Goal: Task Accomplishment & Management: Use online tool/utility

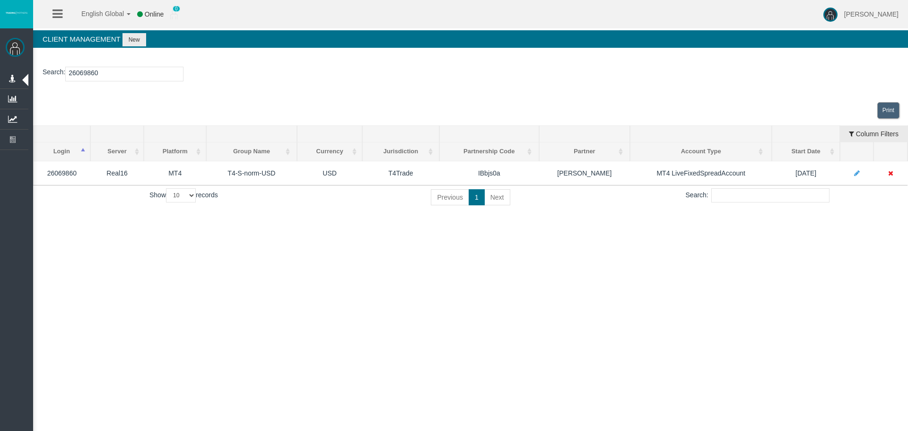
click at [83, 70] on input "26069860" at bounding box center [124, 74] width 118 height 15
paste input "109555"
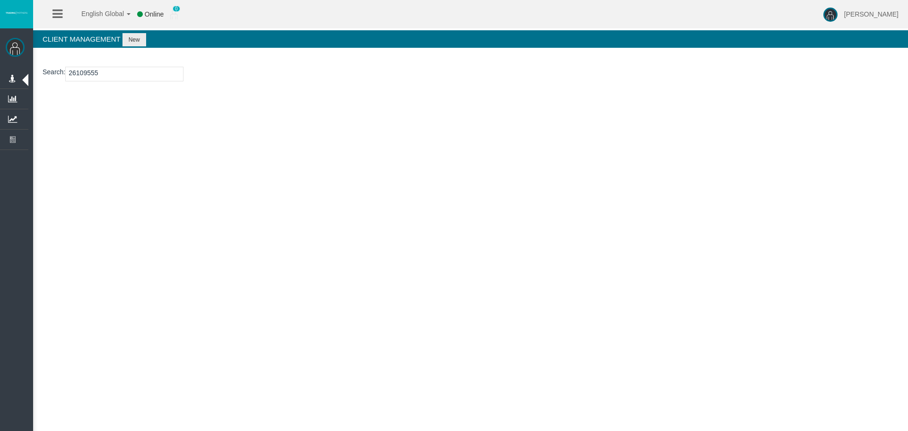
click at [83, 74] on input "26109555" at bounding box center [124, 74] width 118 height 15
paste input "4265154"
type input "24265154"
click at [134, 41] on button "New" at bounding box center [135, 39] width 24 height 13
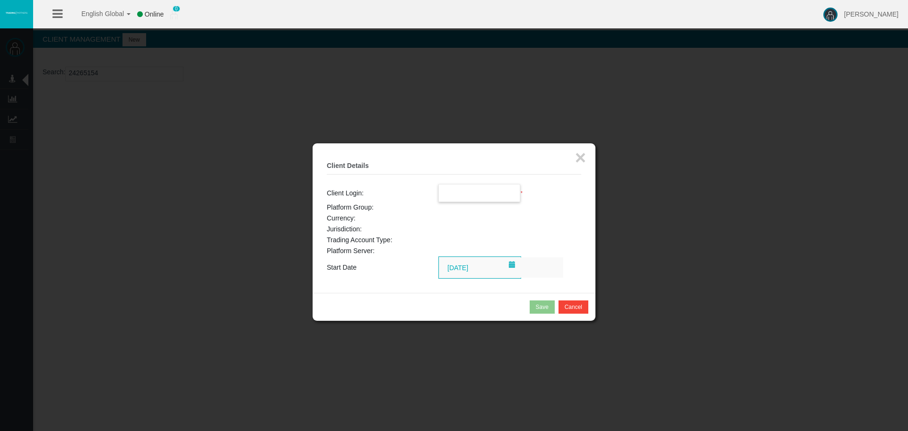
click at [457, 194] on input "text" at bounding box center [479, 193] width 81 height 17
paste input "24265154"
click at [467, 207] on span "24265154" at bounding box center [458, 210] width 29 height 8
type input "24265154"
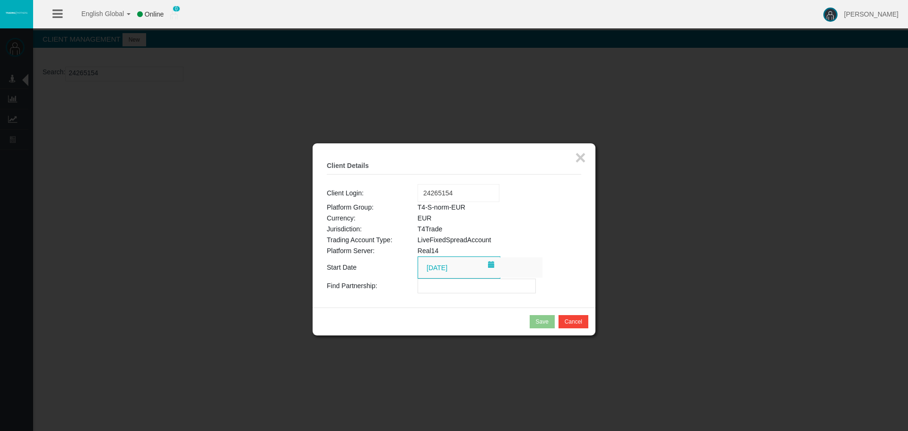
click at [443, 284] on input "text" at bounding box center [477, 286] width 118 height 15
paste input "IBhjgx4"
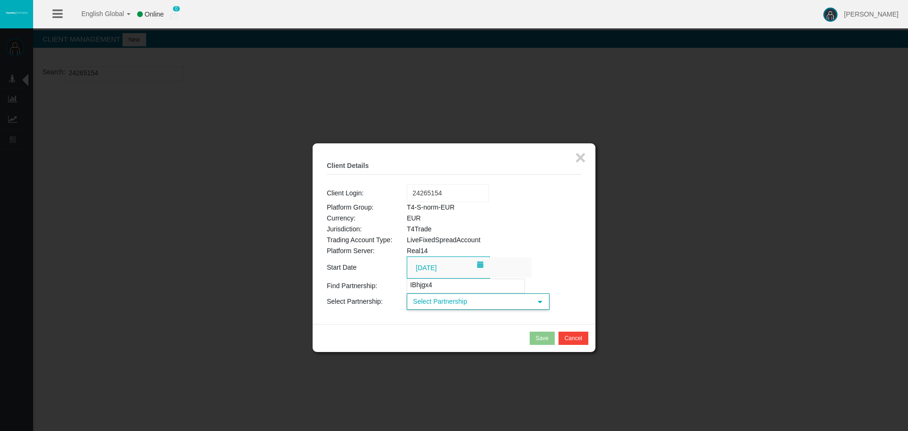
type input "IBhjgx4"
click at [444, 301] on span "Select Partnership" at bounding box center [470, 301] width 124 height 15
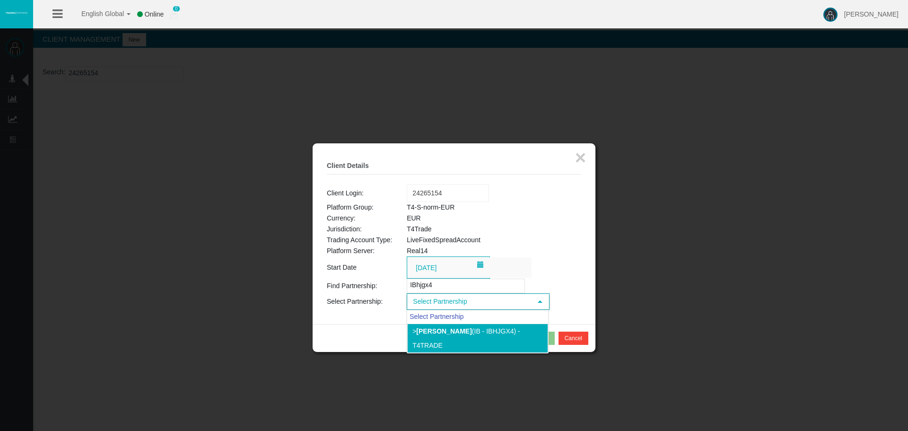
click at [447, 331] on b "[PERSON_NAME]" at bounding box center [443, 331] width 55 height 8
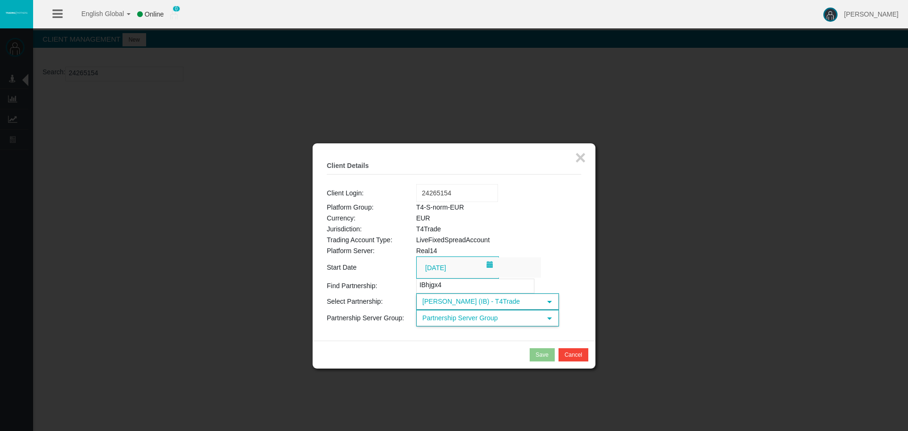
click at [448, 322] on span "Partnership Server Group" at bounding box center [479, 318] width 124 height 15
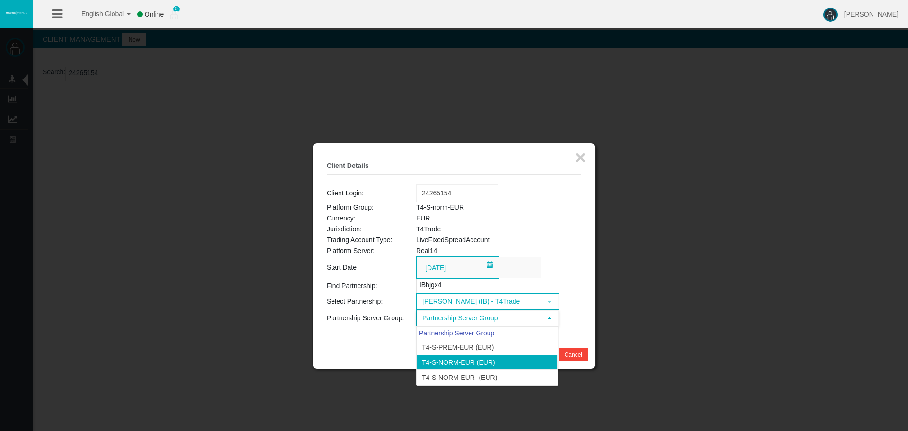
click at [448, 361] on li "T4-S-norm-EUR (EUR)" at bounding box center [487, 362] width 141 height 15
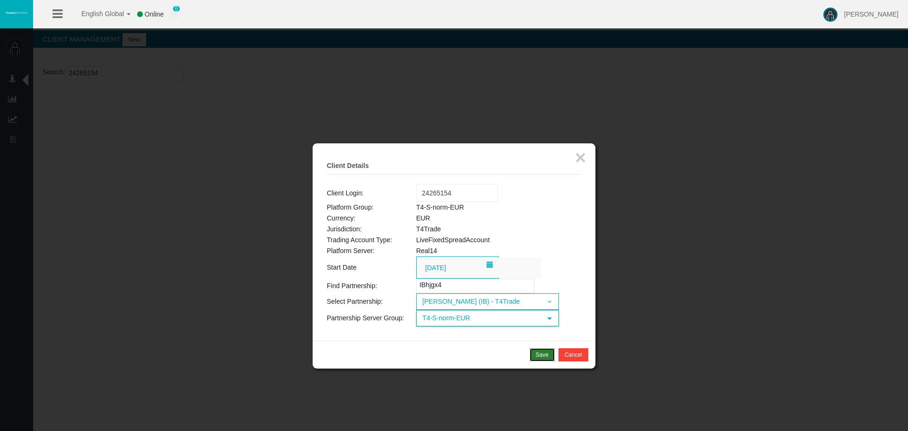
click at [545, 354] on div "Save" at bounding box center [542, 355] width 13 height 9
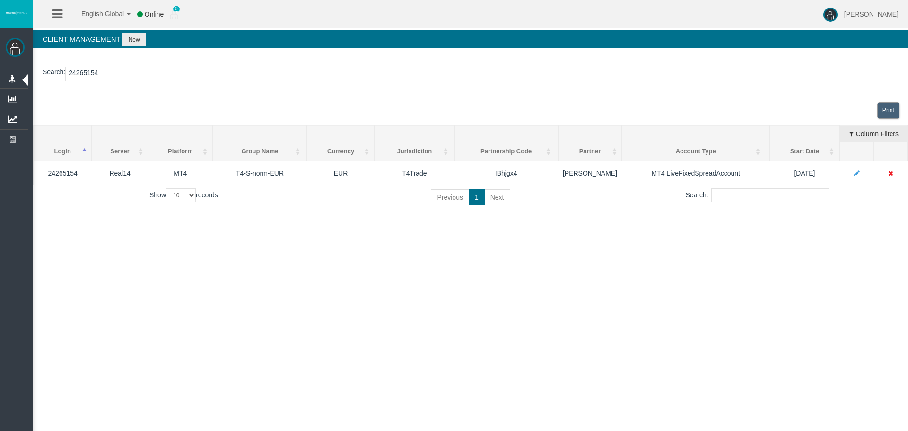
click at [90, 71] on input "24265154" at bounding box center [124, 74] width 118 height 15
paste input "15179599"
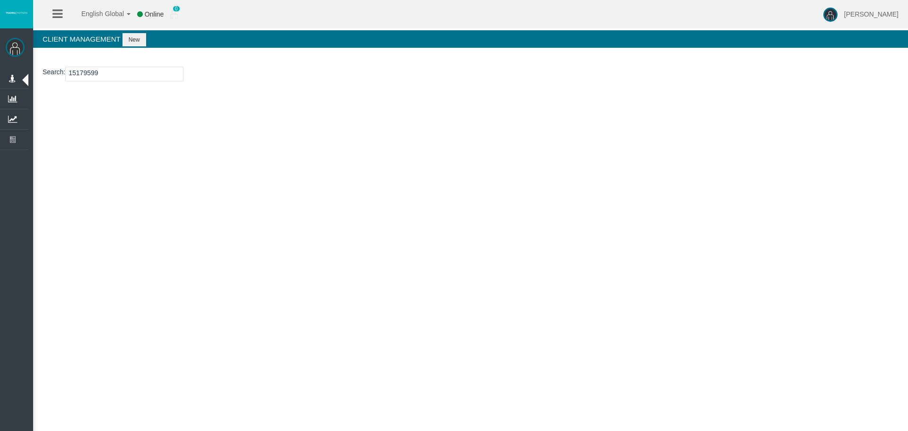
type input "15179599"
click at [134, 38] on button "New" at bounding box center [135, 39] width 24 height 13
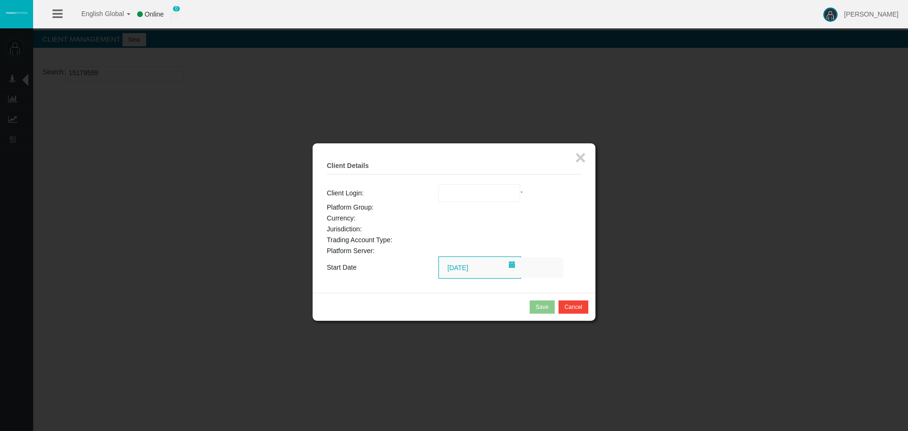
drag, startPoint x: 447, startPoint y: 185, endPoint x: 451, endPoint y: 189, distance: 5.4
click at [450, 188] on input "text" at bounding box center [479, 193] width 81 height 17
paste input "15179599"
click at [465, 208] on span "15179599" at bounding box center [458, 210] width 29 height 8
type input "15179599"
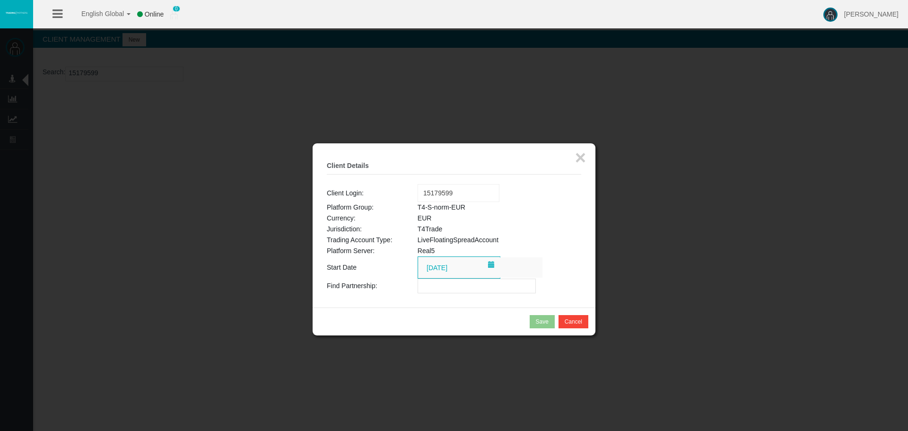
click at [440, 289] on input "text" at bounding box center [477, 286] width 118 height 15
paste input "IBhjgx4"
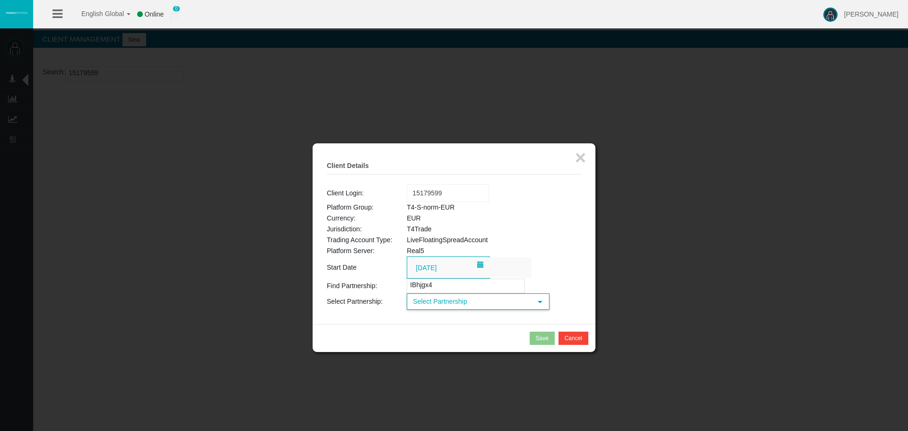
type input "IBhjgx4"
click at [437, 304] on span "Select Partnership" at bounding box center [470, 301] width 124 height 15
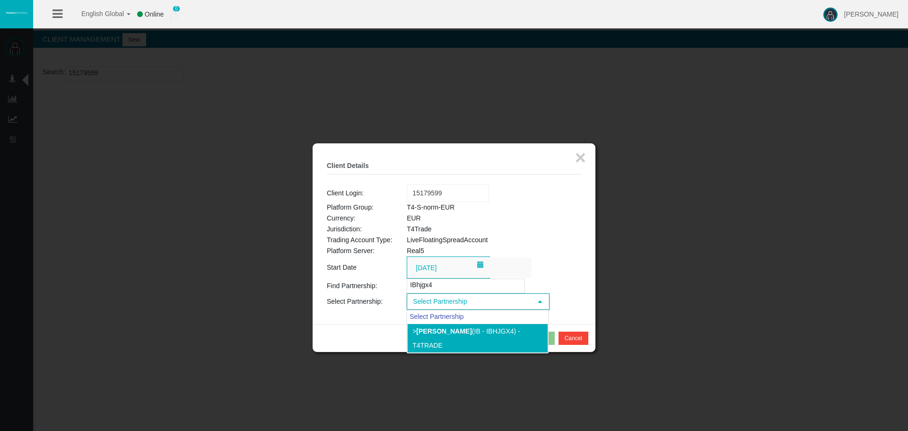
click at [430, 327] on b "[PERSON_NAME]" at bounding box center [443, 331] width 55 height 8
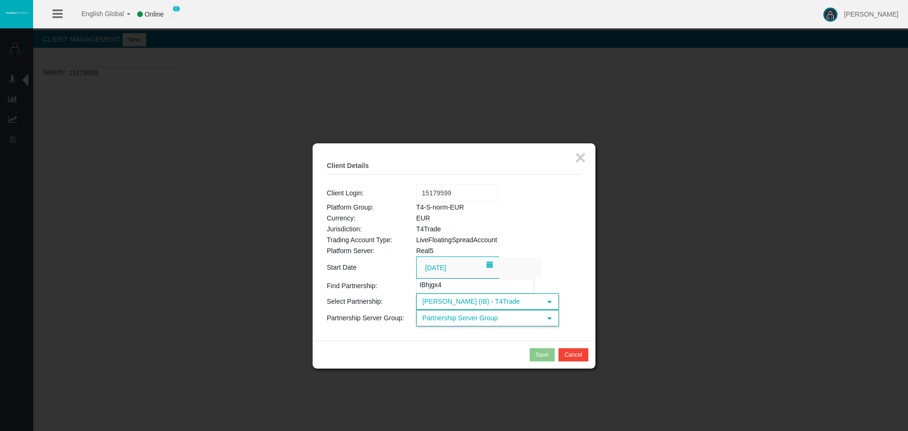
click at [452, 322] on span "Partnership Server Group" at bounding box center [479, 318] width 124 height 15
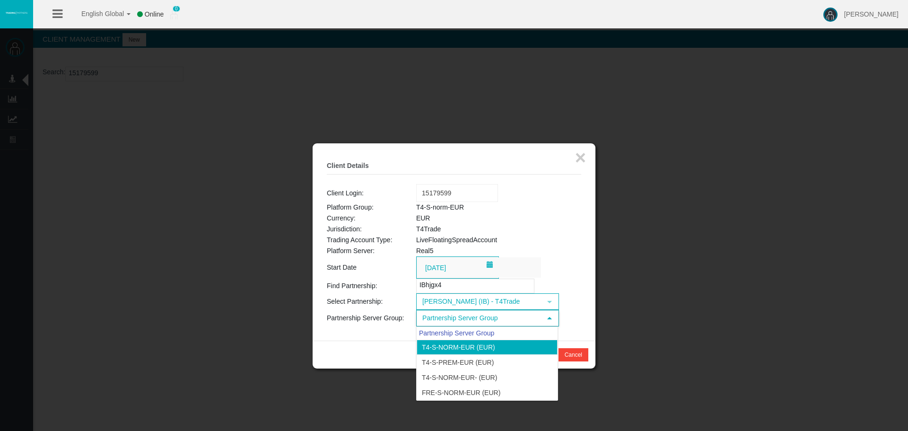
click at [450, 352] on li "T4-S-norm-EUR (EUR)" at bounding box center [487, 347] width 141 height 15
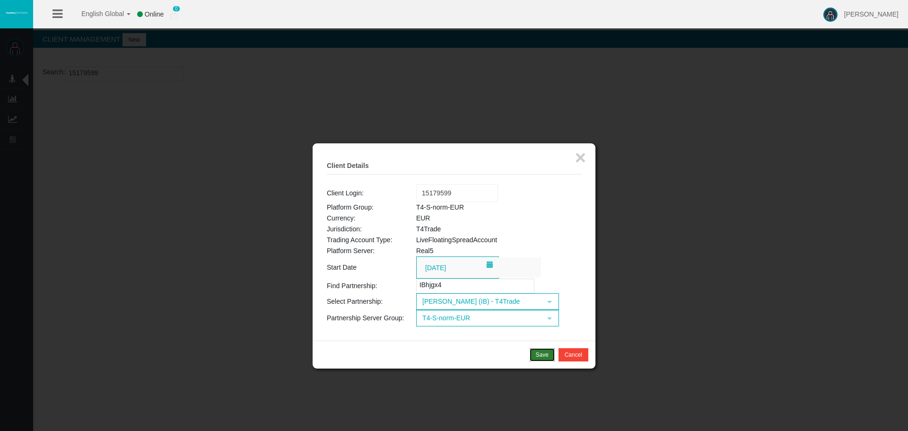
click at [546, 354] on div "Save" at bounding box center [542, 355] width 13 height 9
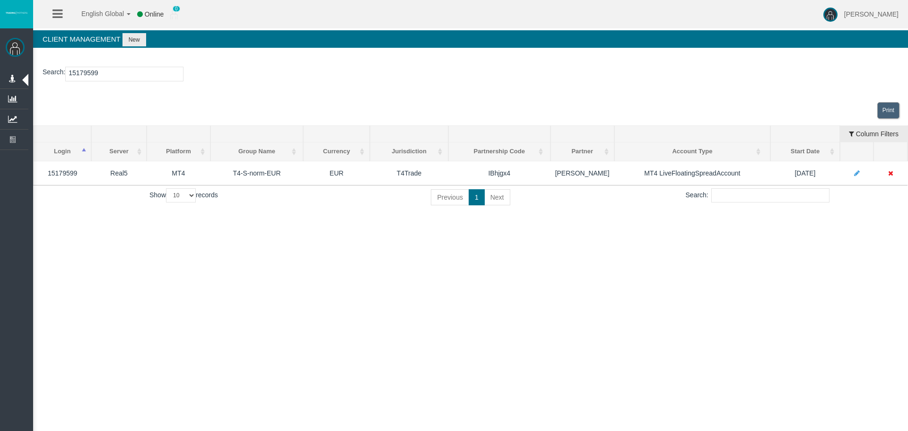
click at [92, 75] on input "15179599" at bounding box center [124, 74] width 118 height 15
paste input "24254610"
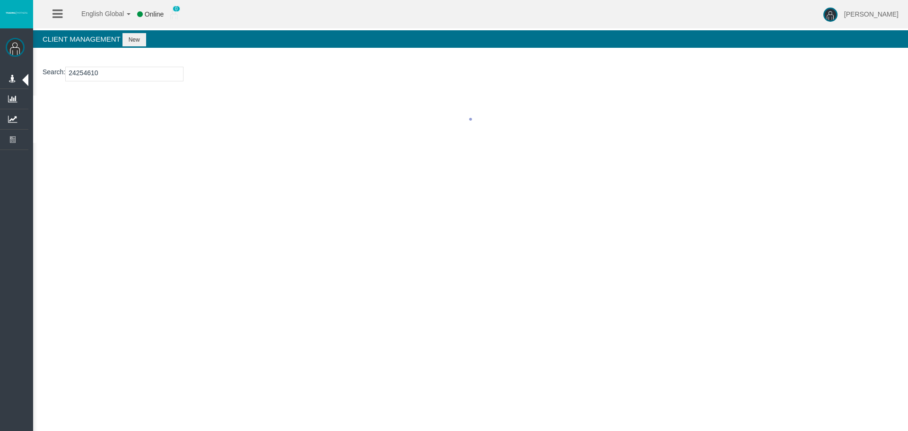
type input "24254610"
click at [131, 41] on button "New" at bounding box center [135, 39] width 24 height 13
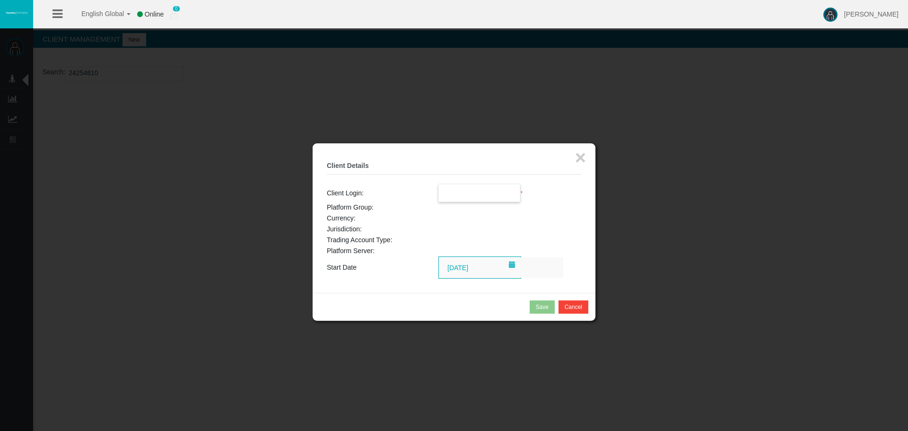
click at [467, 194] on input "text" at bounding box center [479, 193] width 81 height 17
paste input "24254610"
click at [468, 209] on span "24254610" at bounding box center [458, 210] width 29 height 8
type input "24254610"
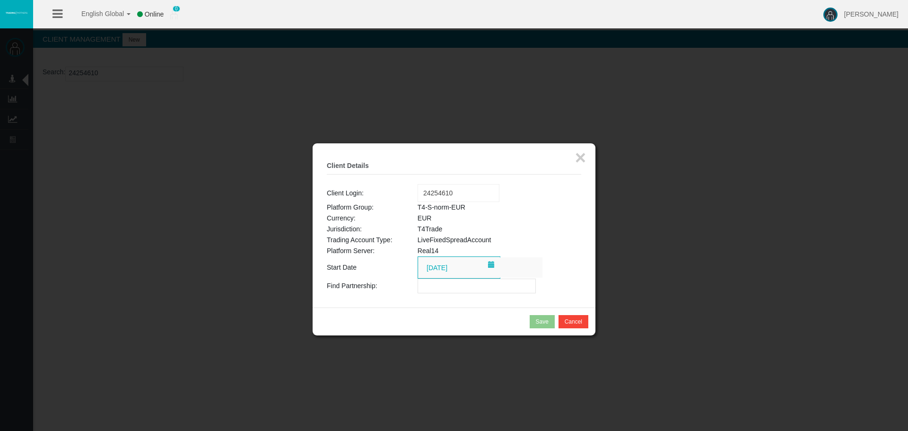
click at [438, 287] on input "text" at bounding box center [477, 286] width 118 height 15
paste input "IBhjgx4"
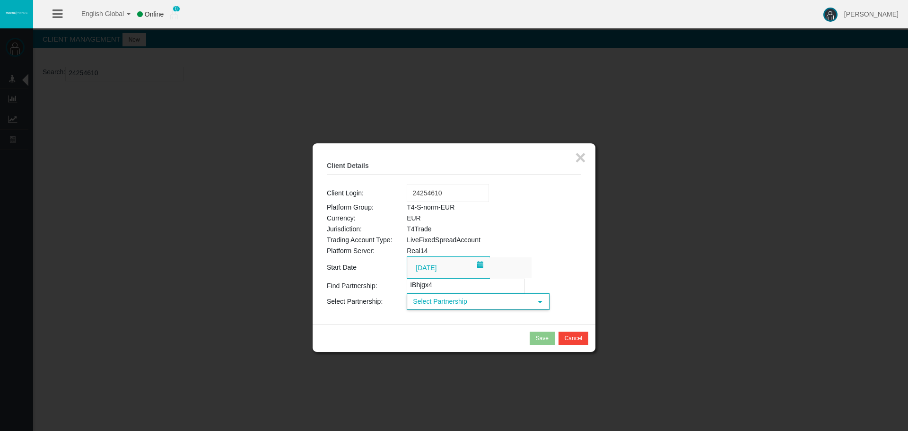
type input "IBhjgx4"
click at [437, 304] on span "Select Partnership" at bounding box center [470, 301] width 124 height 15
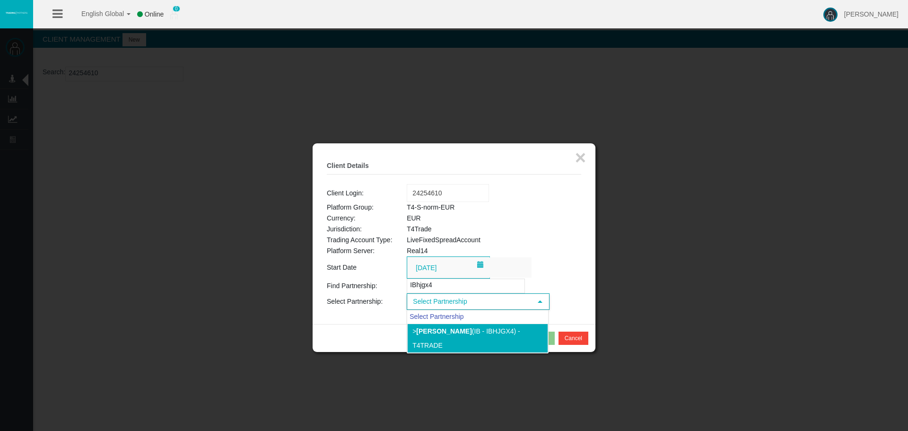
click at [435, 330] on b "[PERSON_NAME]" at bounding box center [443, 331] width 55 height 8
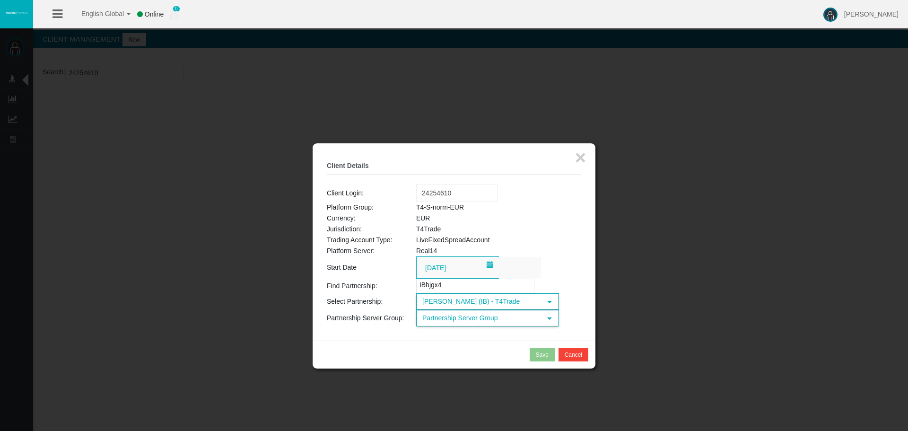
click at [450, 316] on span "Partnership Server Group" at bounding box center [479, 318] width 124 height 15
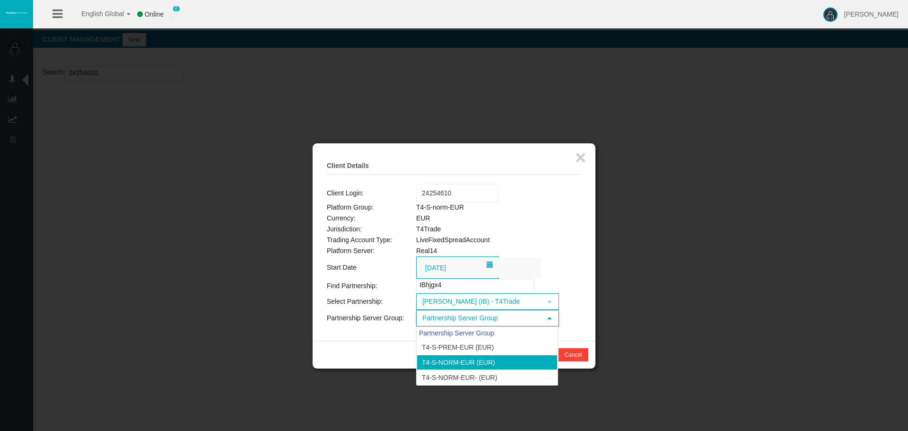
click at [452, 361] on li "T4-S-norm-EUR (EUR)" at bounding box center [487, 362] width 141 height 15
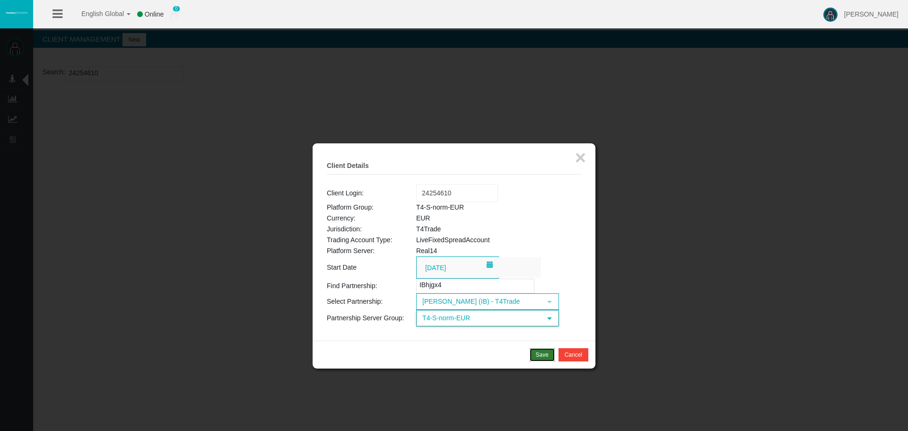
click at [538, 354] on div "Save" at bounding box center [542, 355] width 13 height 9
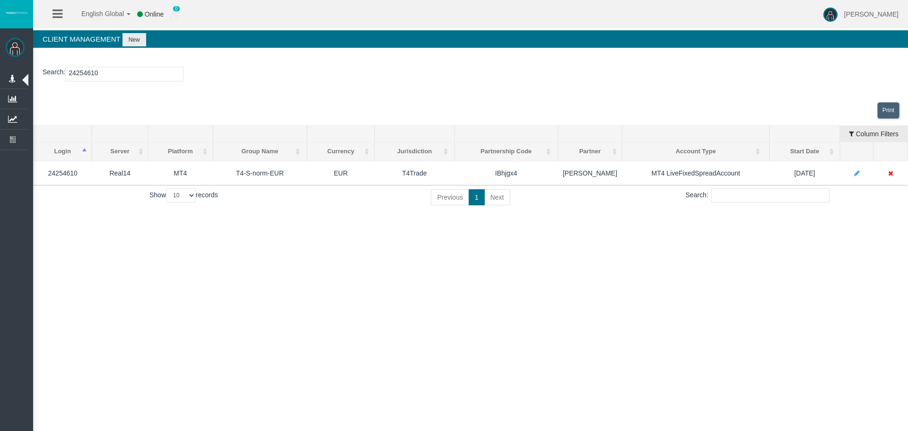
click at [88, 78] on input "24254610" at bounding box center [124, 74] width 118 height 15
paste input "6109555"
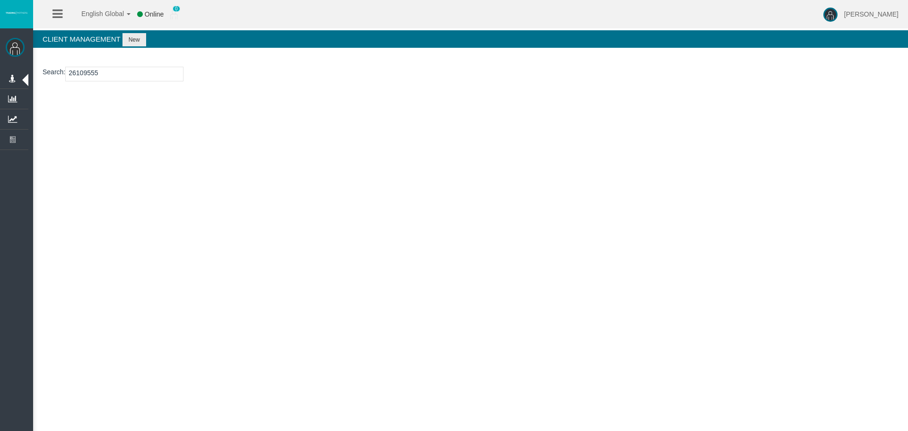
type input "26109555"
